Goal: Find specific page/section: Find specific page/section

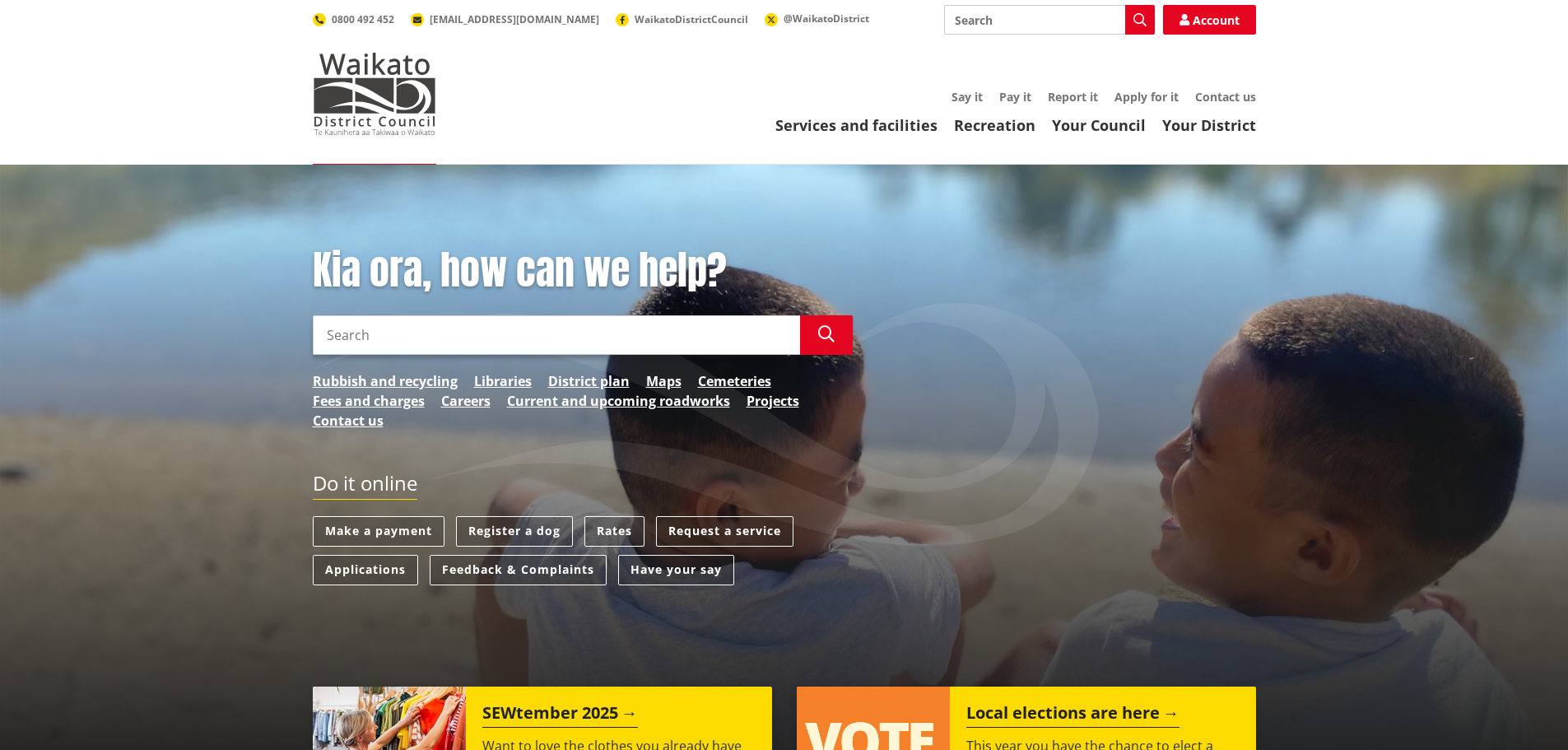
click at [634, 334] on input "Search" at bounding box center [556, 335] width 487 height 40
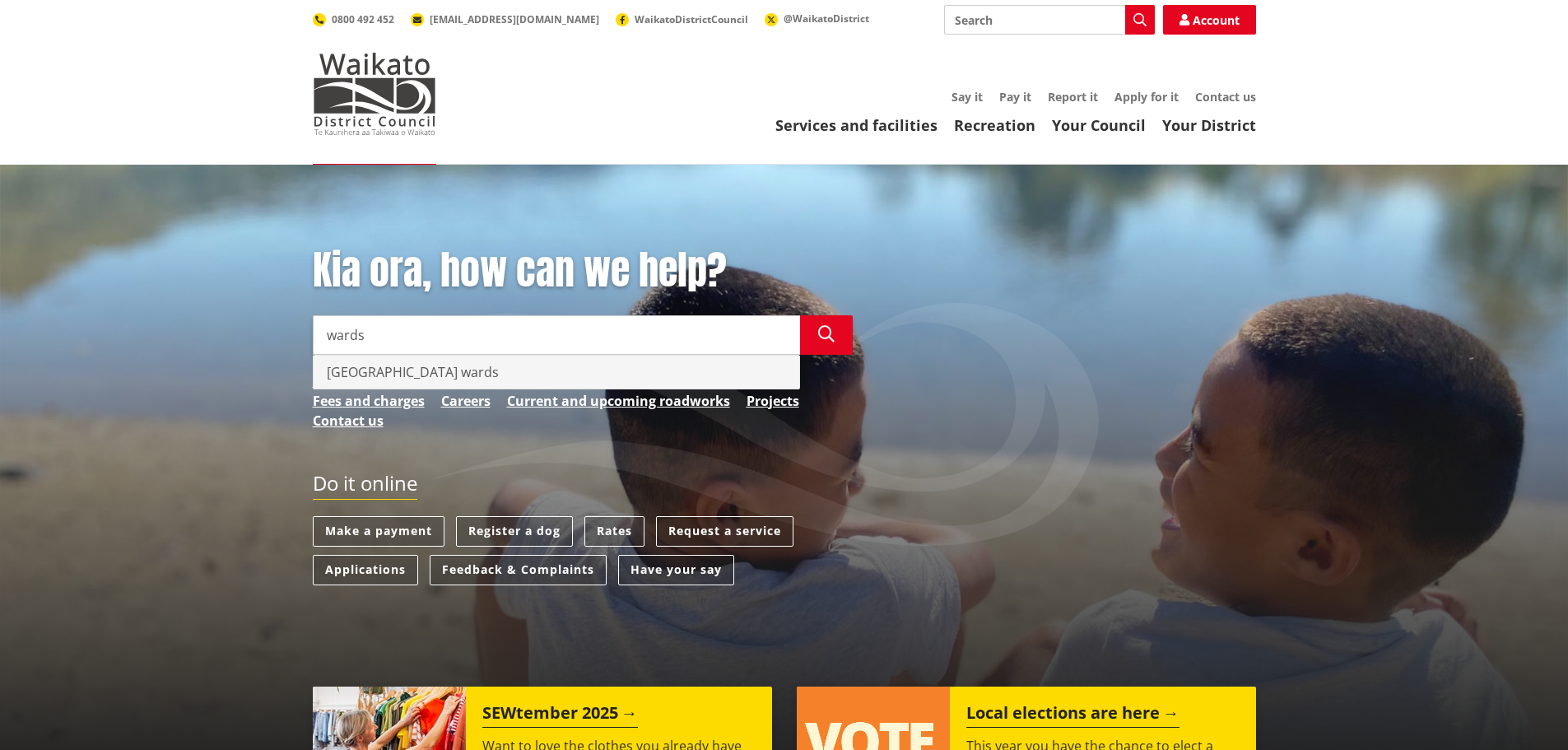
click at [457, 373] on div "[GEOGRAPHIC_DATA] wards" at bounding box center [556, 372] width 485 height 33
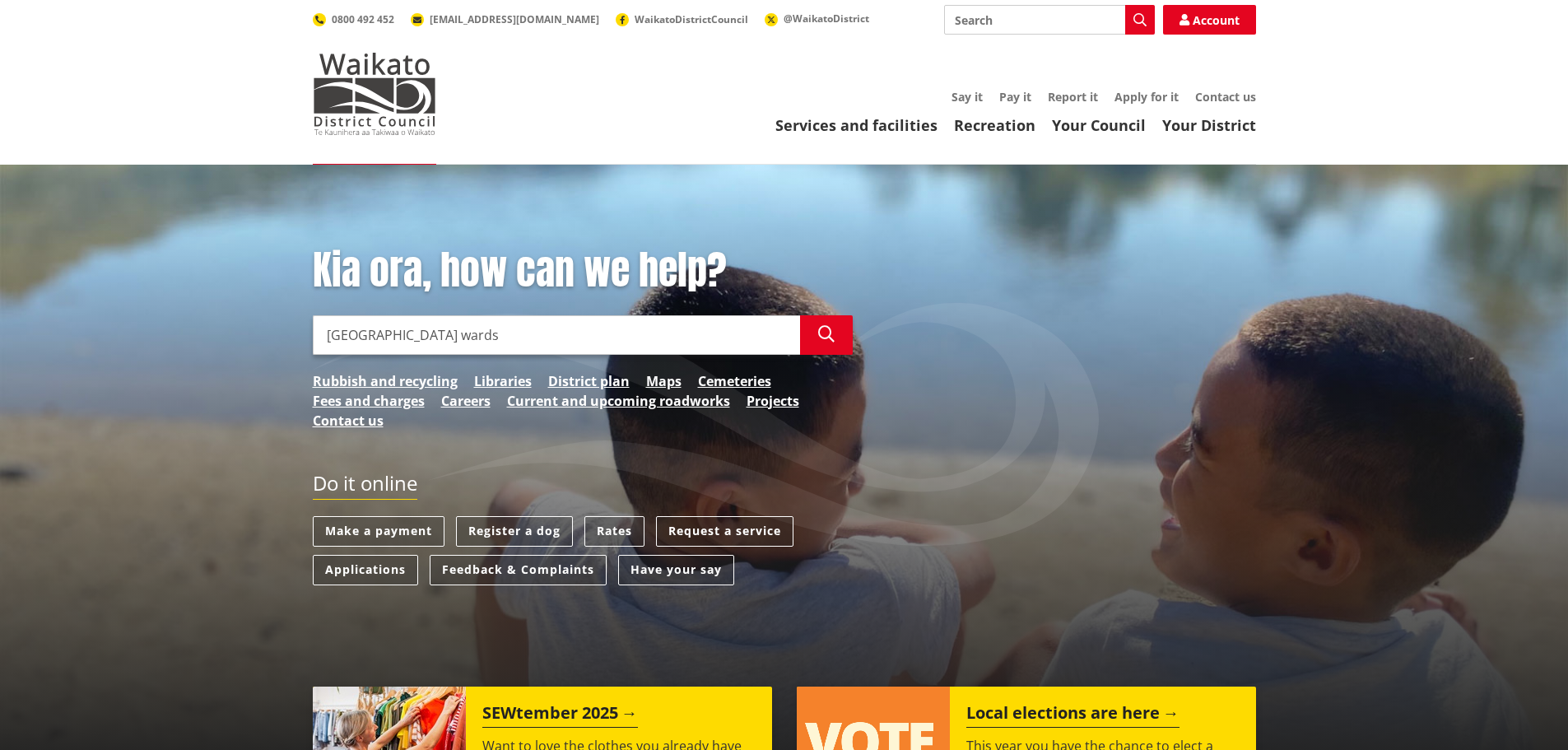
type input "[GEOGRAPHIC_DATA] wards"
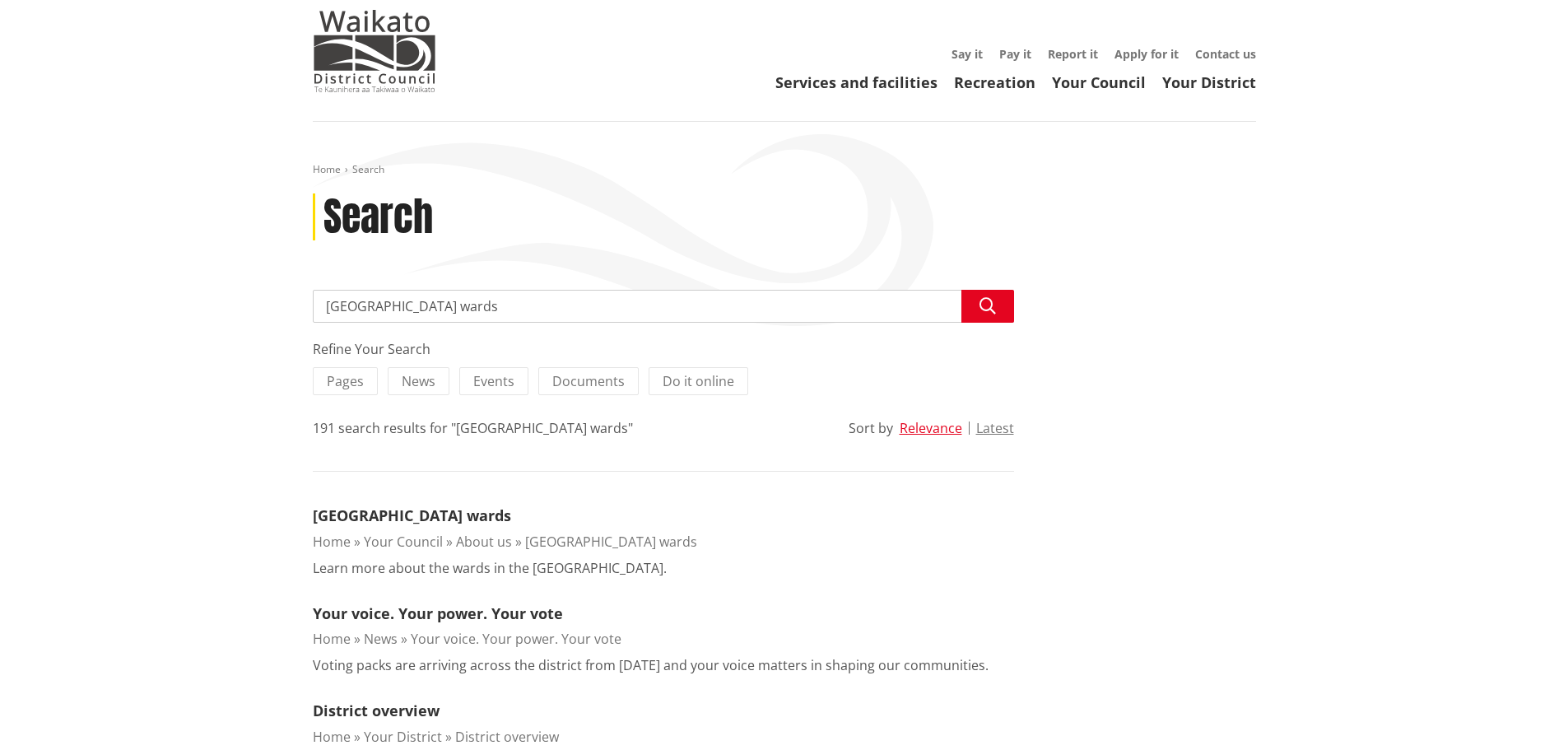
scroll to position [82, 0]
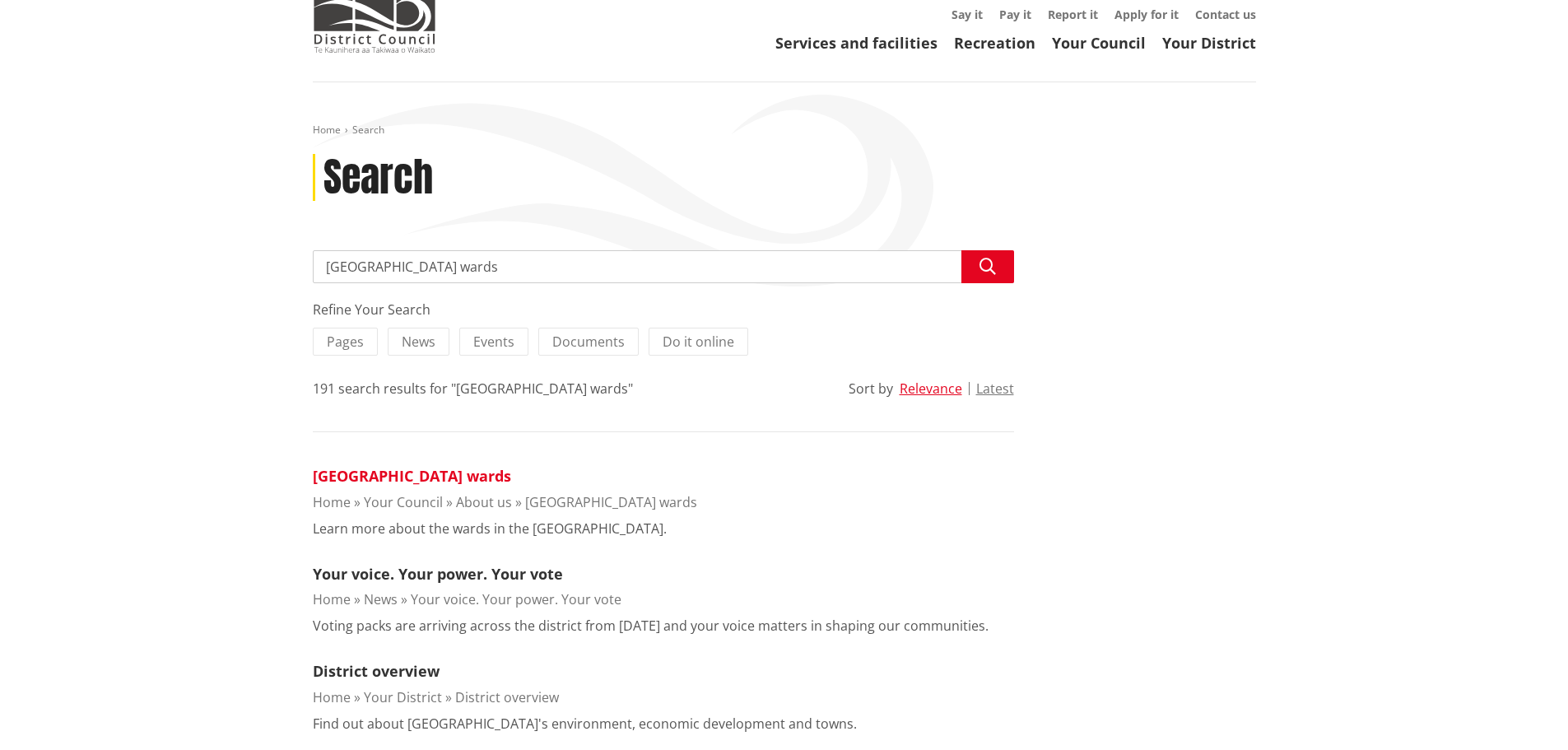
click at [425, 475] on link "[GEOGRAPHIC_DATA] wards" at bounding box center [412, 476] width 199 height 19
